Goal: Task Accomplishment & Management: Manage account settings

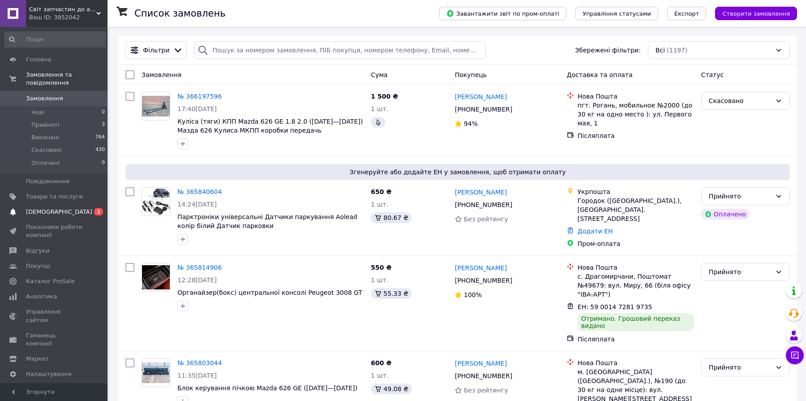
click at [73, 208] on span "[DEMOGRAPHIC_DATA]" at bounding box center [54, 212] width 57 height 8
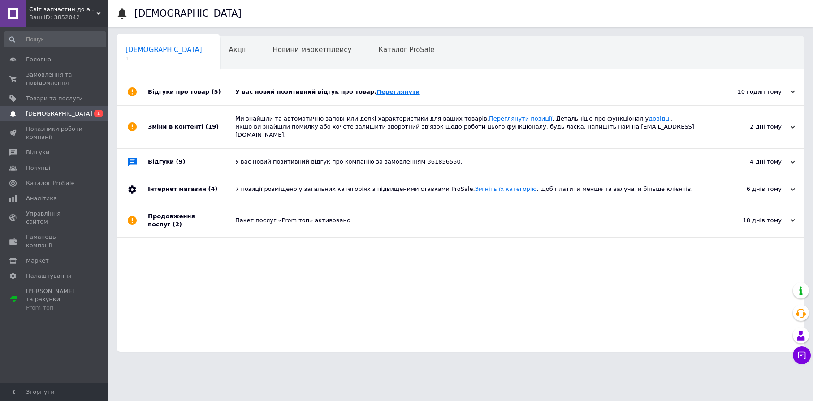
click at [377, 94] on link "Переглянути" at bounding box center [398, 91] width 43 height 7
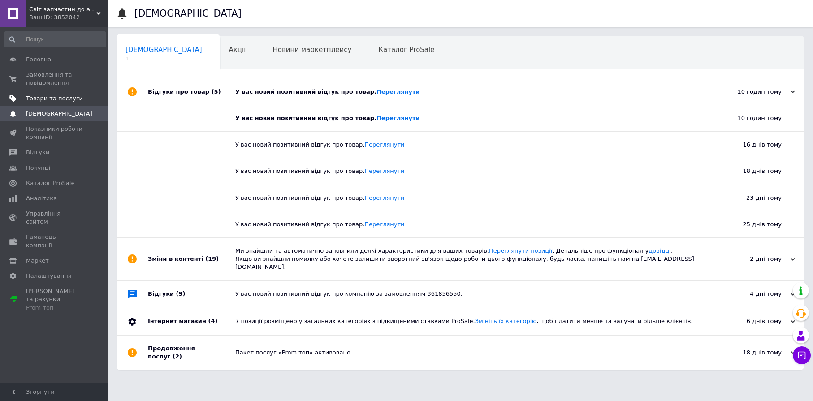
click at [71, 98] on span "Товари та послуги" at bounding box center [54, 99] width 57 height 8
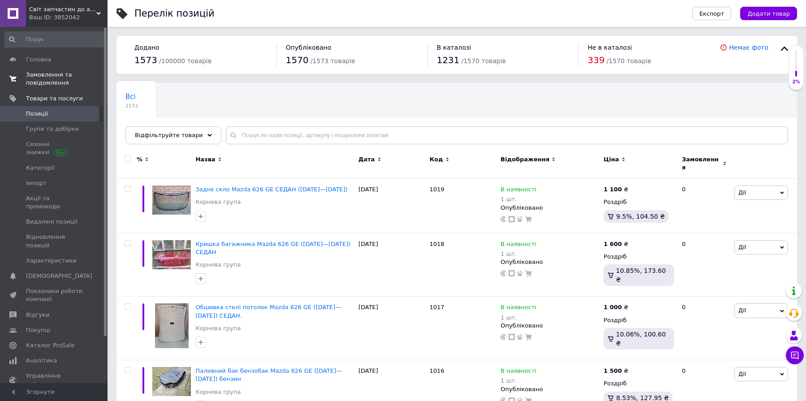
click at [55, 72] on span "Замовлення та повідомлення" at bounding box center [54, 79] width 57 height 16
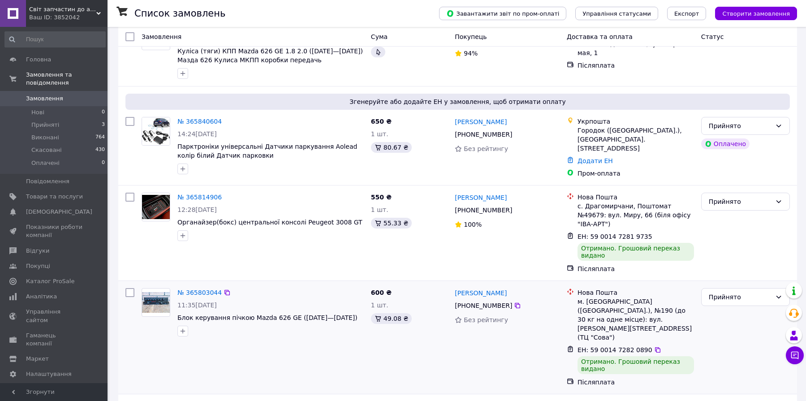
scroll to position [90, 0]
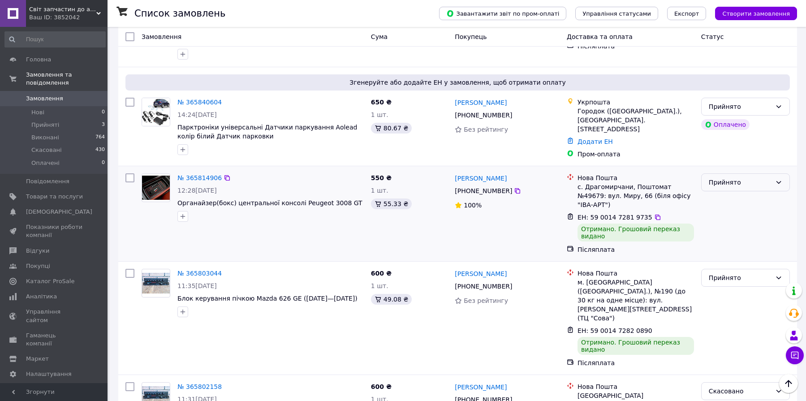
click at [777, 180] on icon at bounding box center [778, 182] width 7 height 7
click at [728, 200] on li "Виконано" at bounding box center [746, 199] width 88 height 16
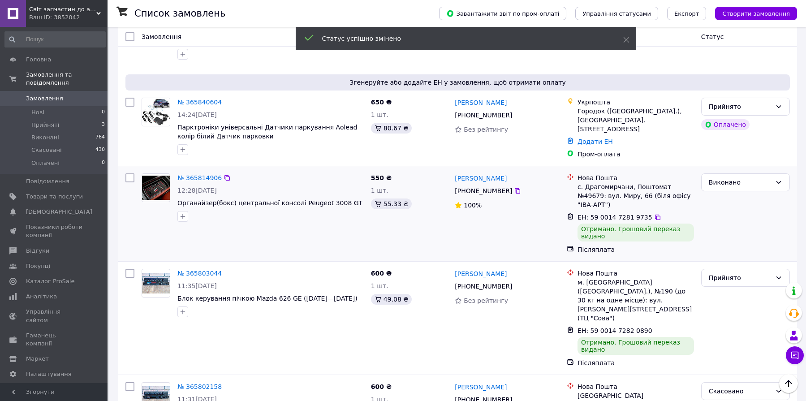
click at [157, 188] on img at bounding box center [156, 188] width 28 height 24
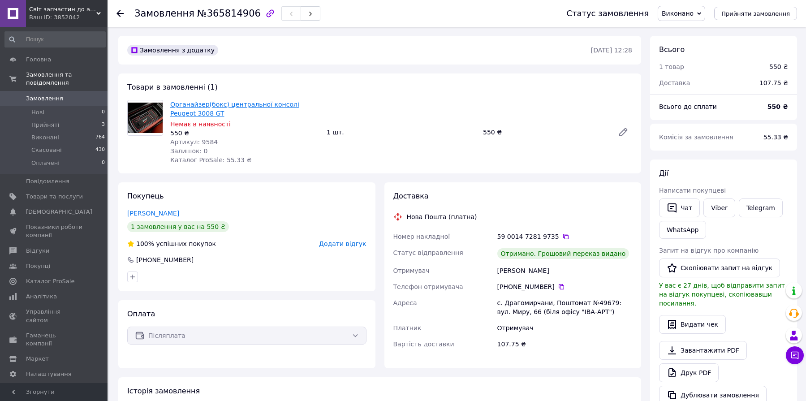
click at [181, 107] on link "Органайзер(бокс) центральної консолі Peugeot 3008 GT" at bounding box center [234, 109] width 129 height 16
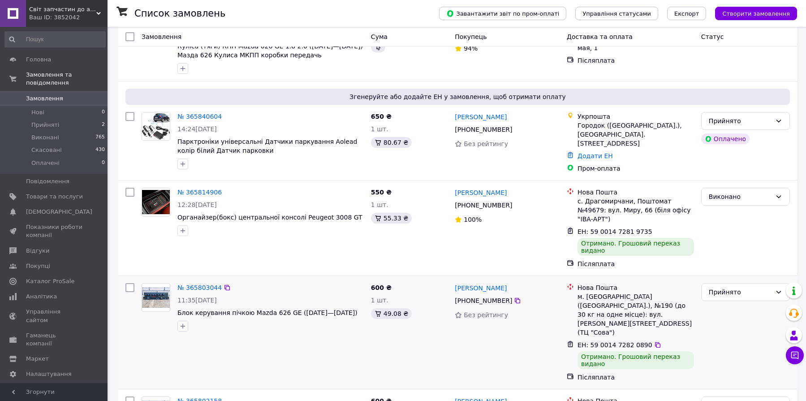
scroll to position [90, 0]
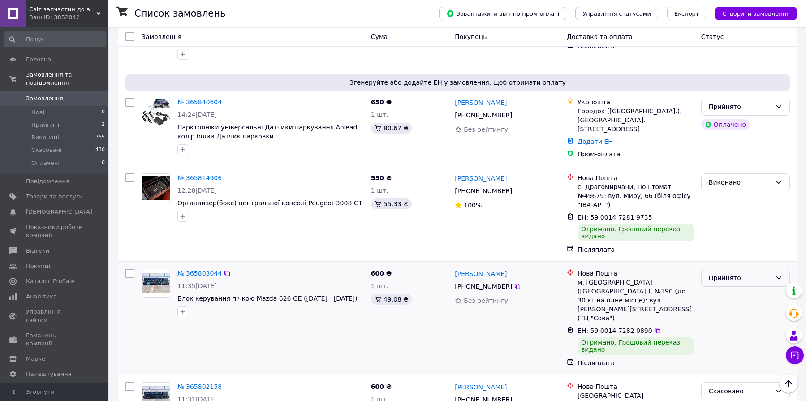
click at [764, 273] on div "Прийнято" at bounding box center [740, 278] width 63 height 10
click at [740, 286] on li "Виконано" at bounding box center [746, 285] width 88 height 16
click at [159, 275] on img at bounding box center [156, 283] width 28 height 21
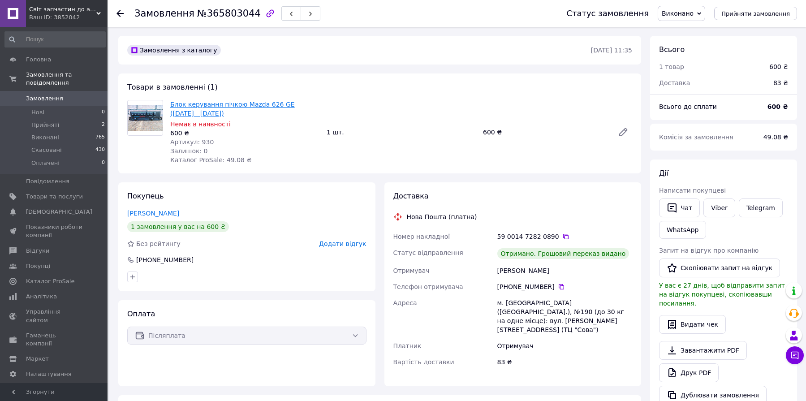
click at [192, 105] on link "Блок керування пічкою Mazda 626 GE ([DATE]—[DATE])" at bounding box center [232, 109] width 125 height 16
click at [49, 121] on span "Прийняті" at bounding box center [45, 125] width 28 height 8
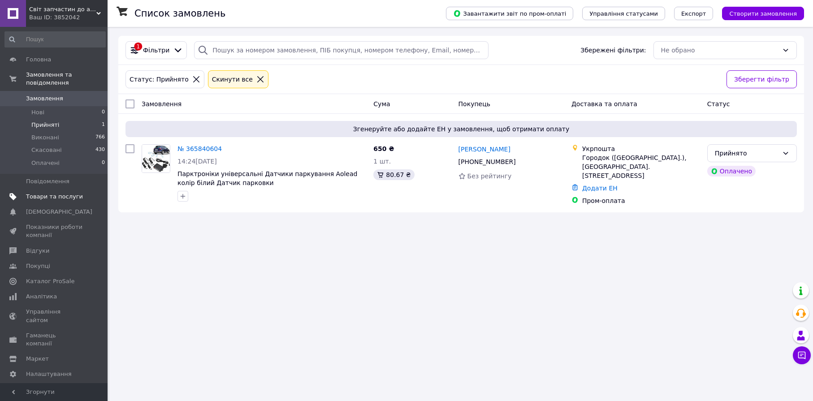
click at [57, 193] on span "Товари та послуги" at bounding box center [54, 197] width 57 height 8
